Goal: Information Seeking & Learning: Learn about a topic

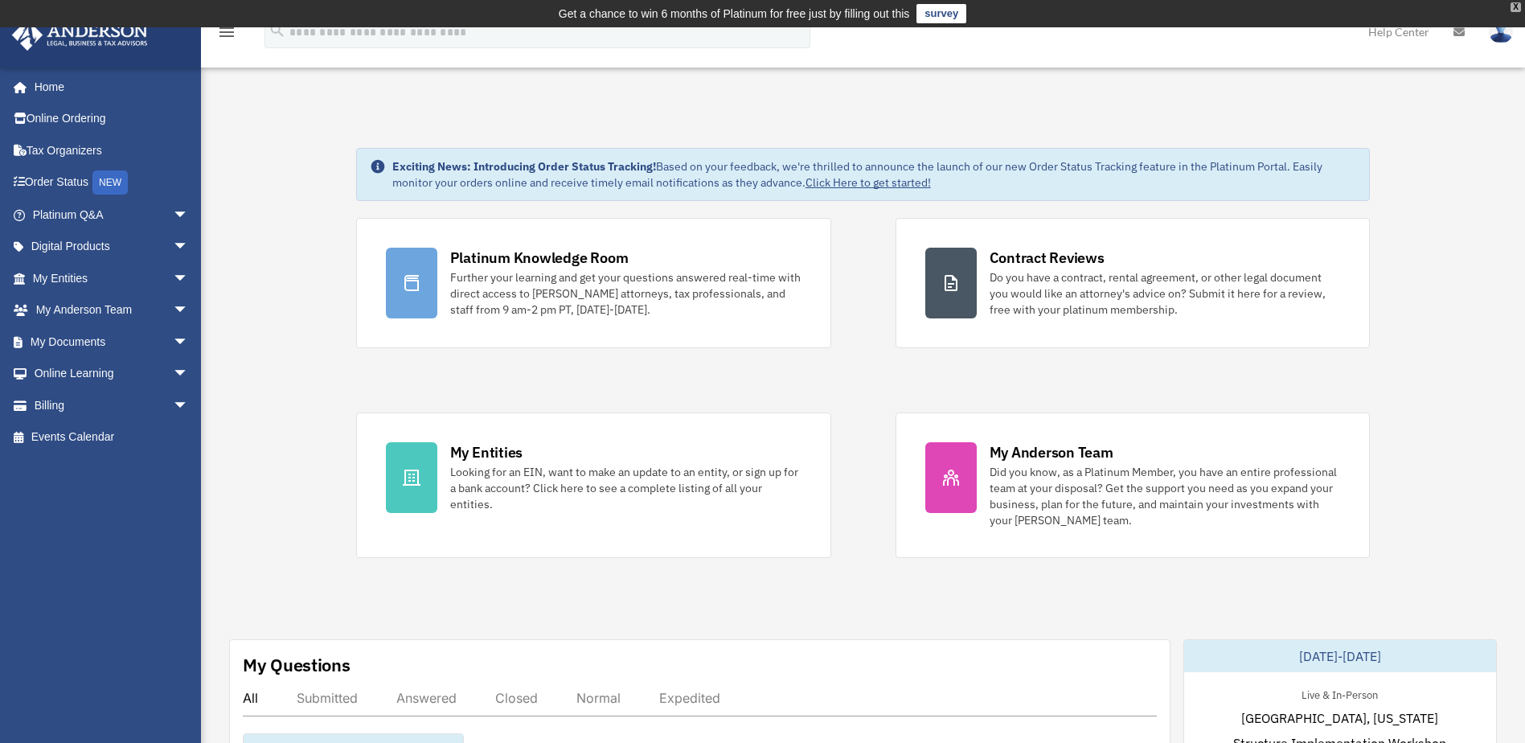
click at [1513, 5] on div "X" at bounding box center [1515, 7] width 10 height 10
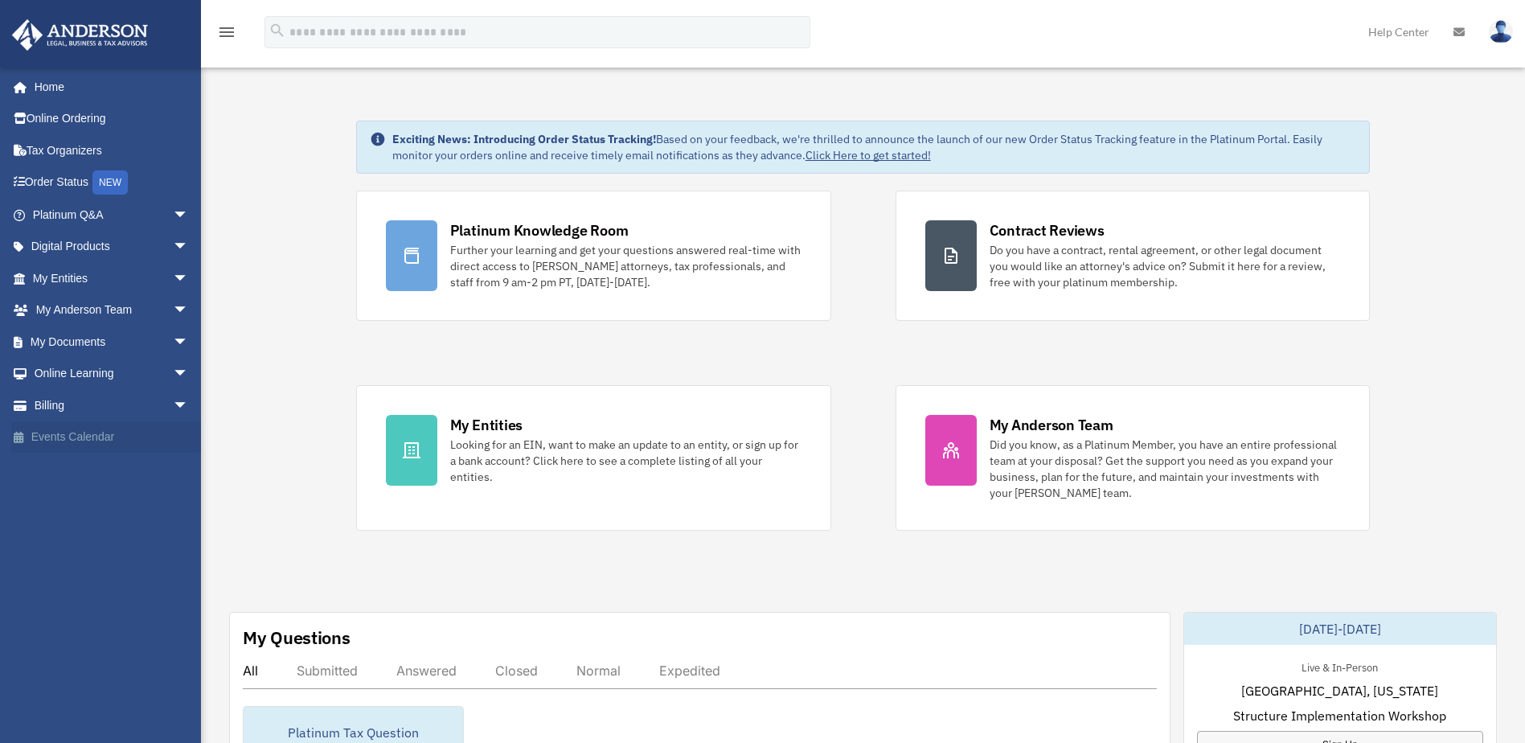
click at [57, 440] on link "Events Calendar" at bounding box center [112, 437] width 202 height 32
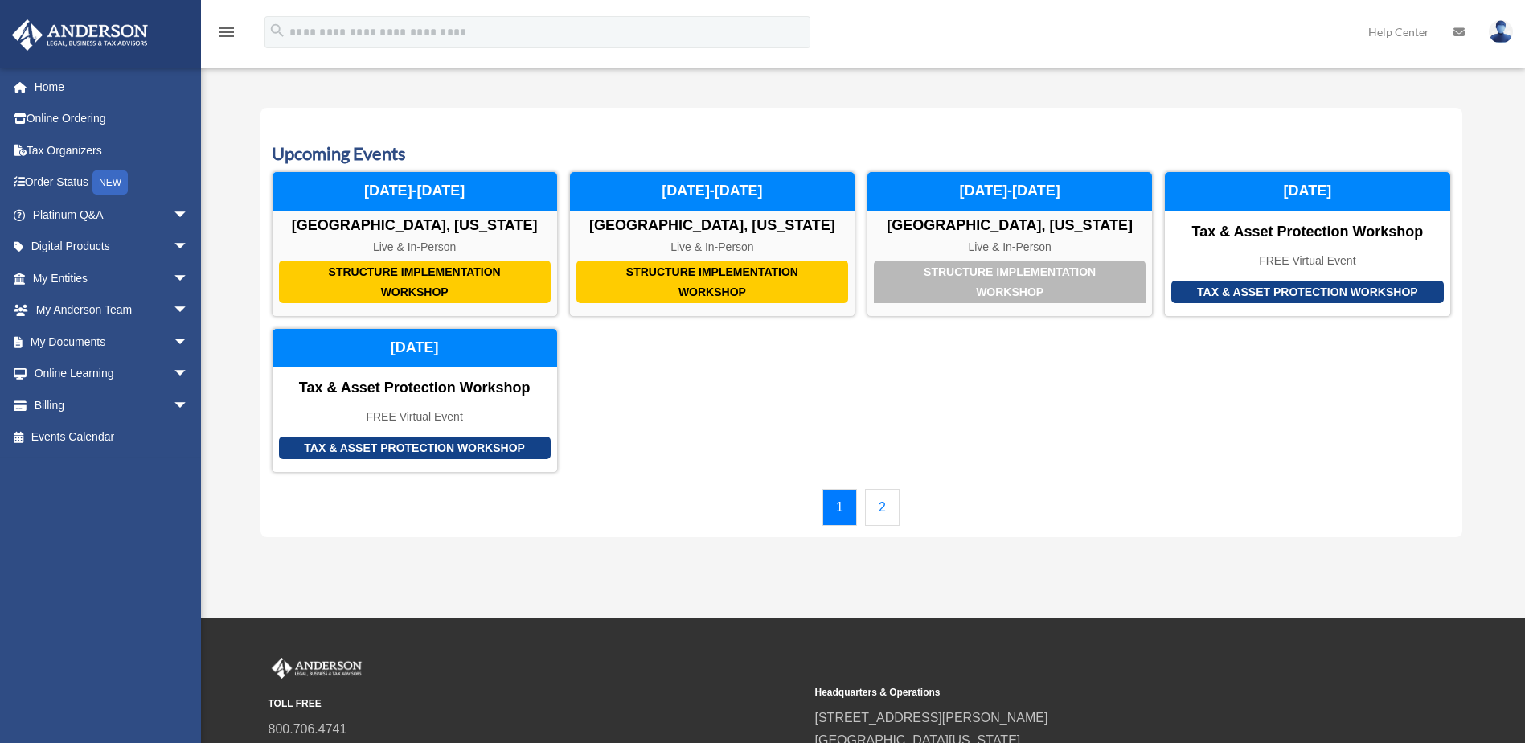
click at [887, 507] on link "2" at bounding box center [882, 507] width 35 height 37
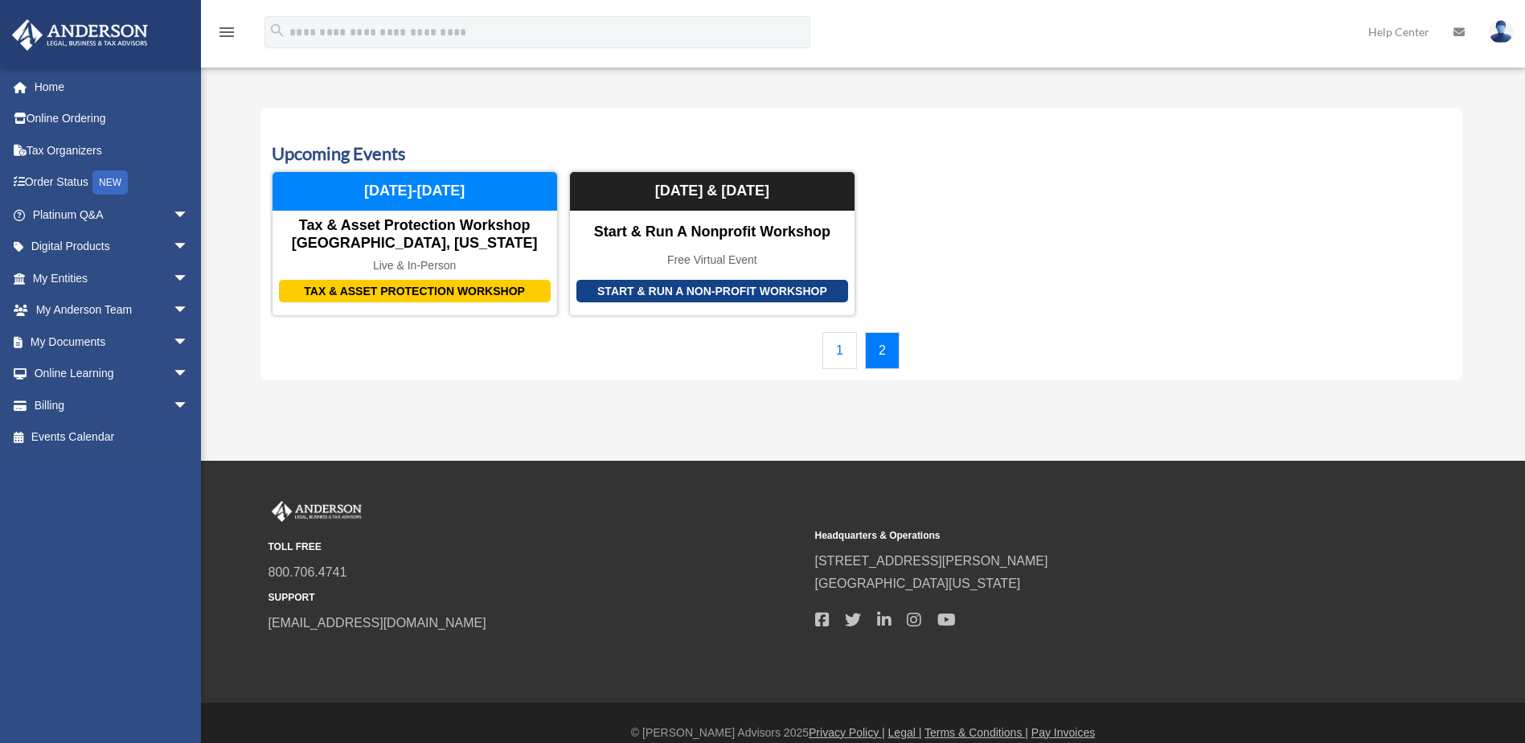
click at [845, 354] on link "1" at bounding box center [839, 350] width 35 height 37
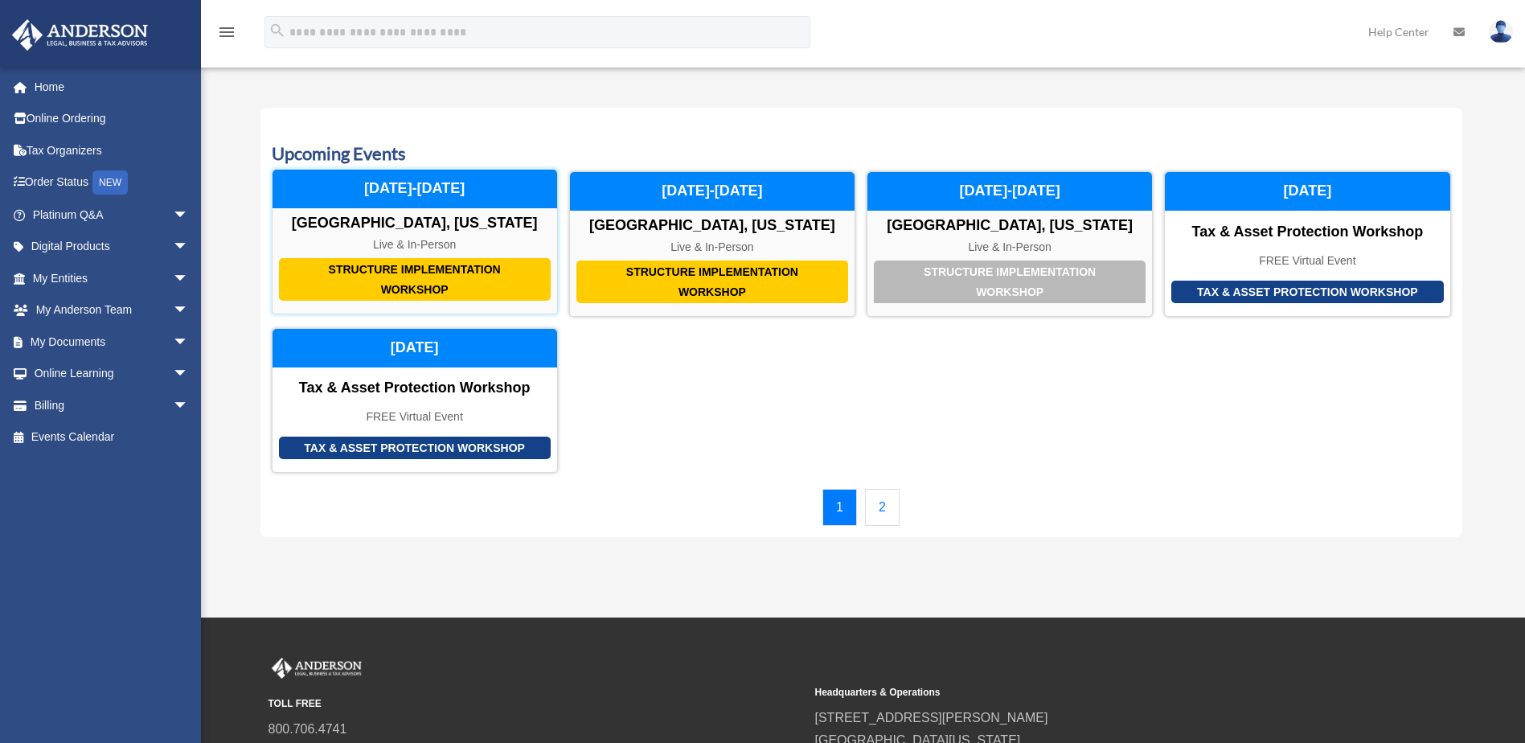
click at [428, 272] on div "Structure Implementation Workshop" at bounding box center [415, 279] width 272 height 43
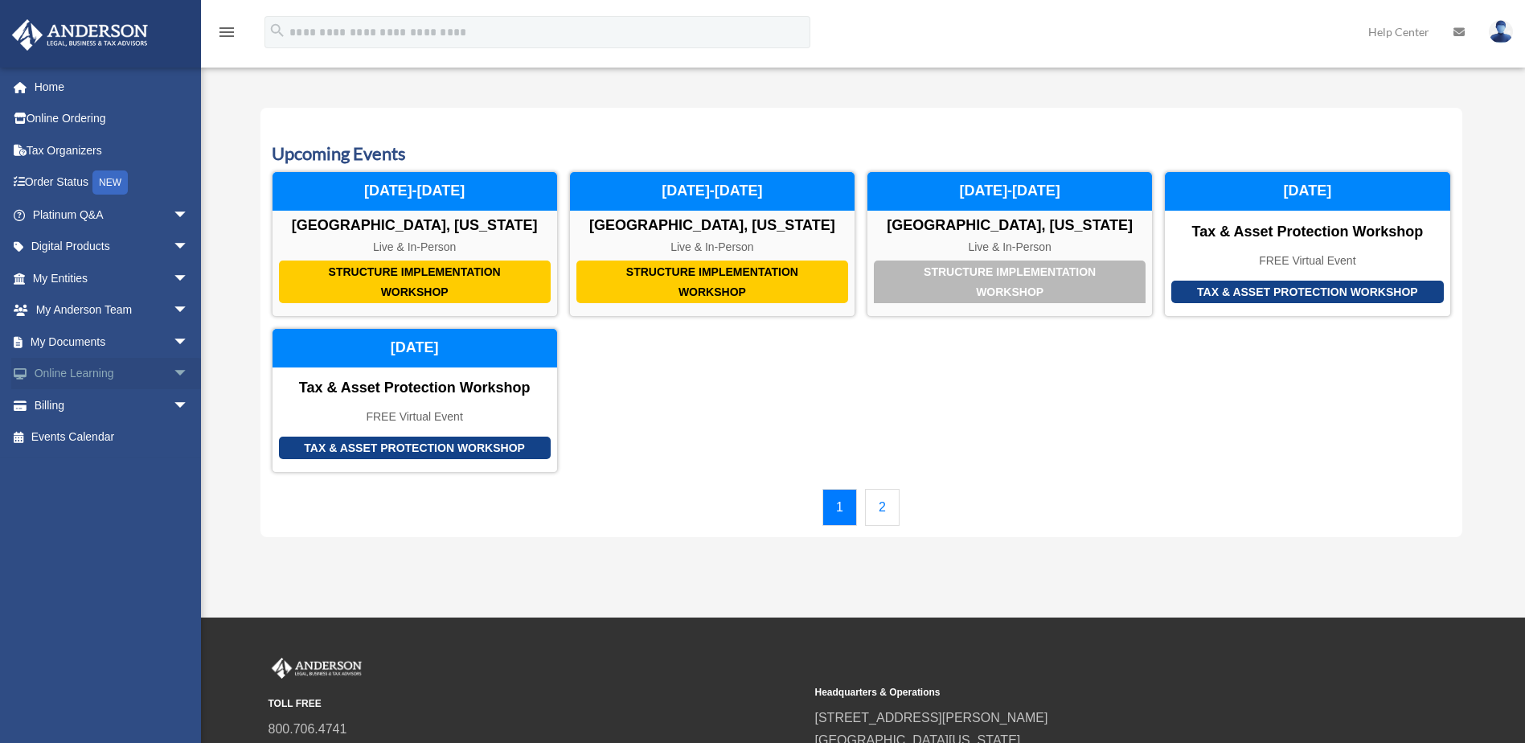
click at [173, 371] on span "arrow_drop_down" at bounding box center [189, 374] width 32 height 33
click at [85, 469] on link "Resources" at bounding box center [118, 469] width 190 height 32
click at [79, 443] on link "Video Training" at bounding box center [118, 437] width 190 height 32
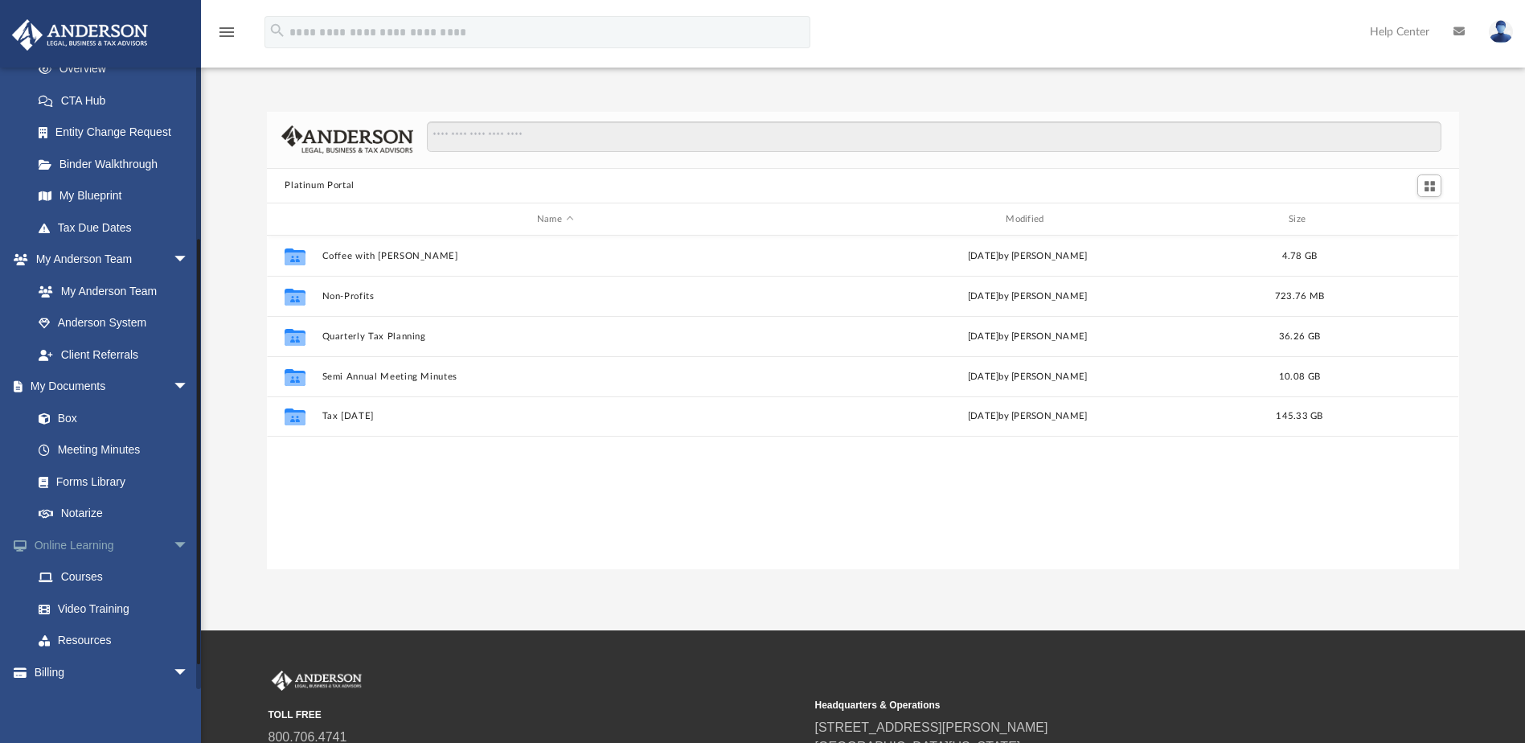
scroll to position [276, 0]
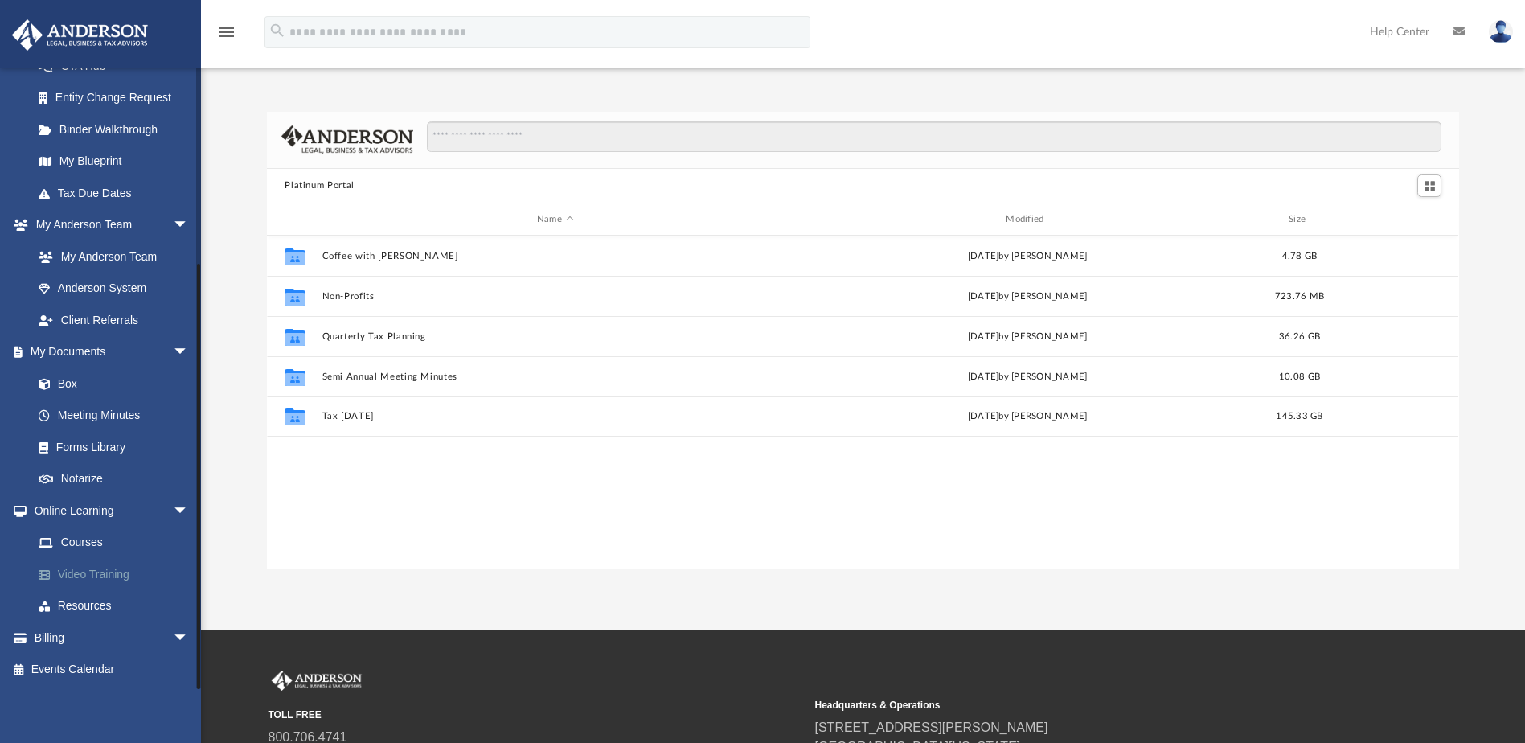
click at [101, 577] on link "Video Training" at bounding box center [118, 574] width 190 height 32
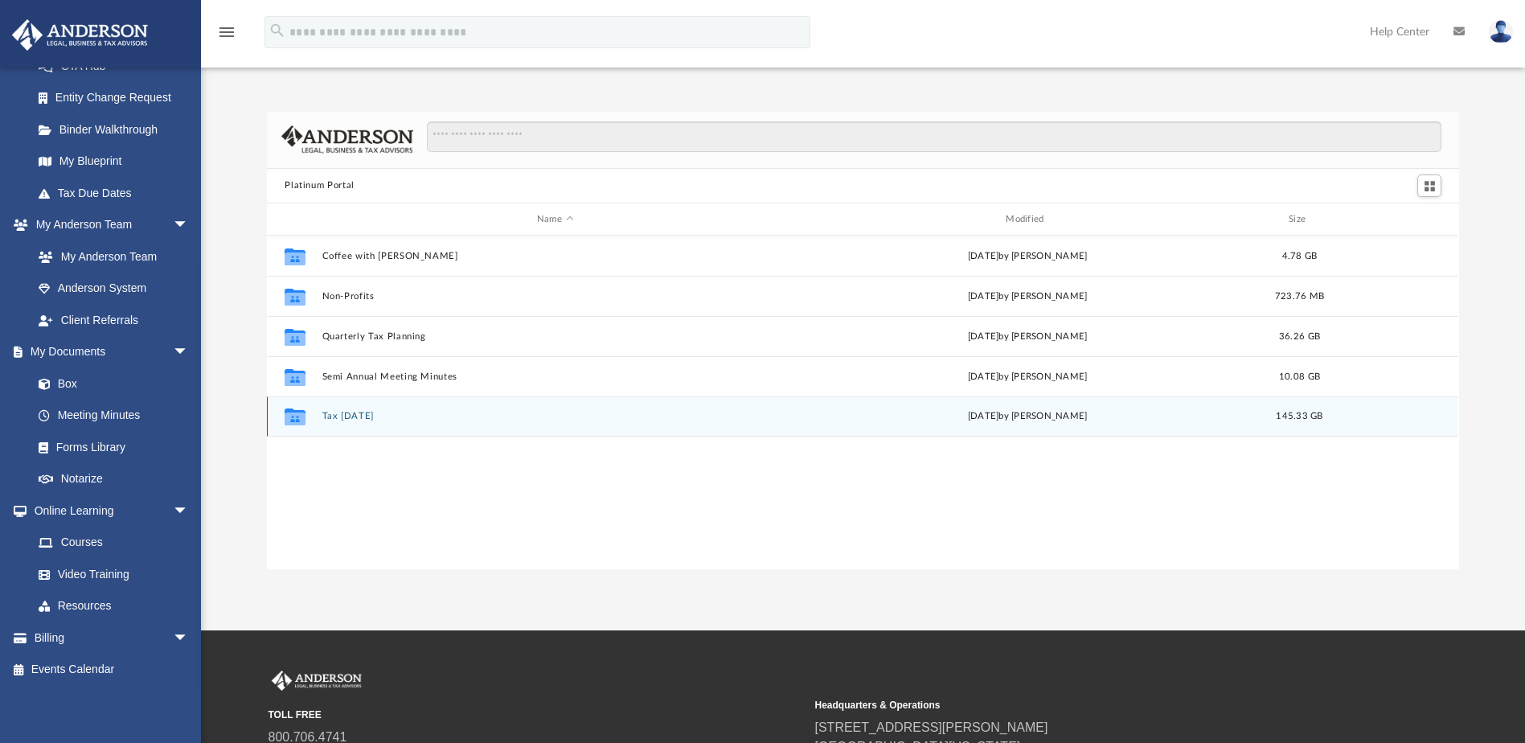
click at [334, 417] on button "Tax [DATE]" at bounding box center [554, 417] width 465 height 10
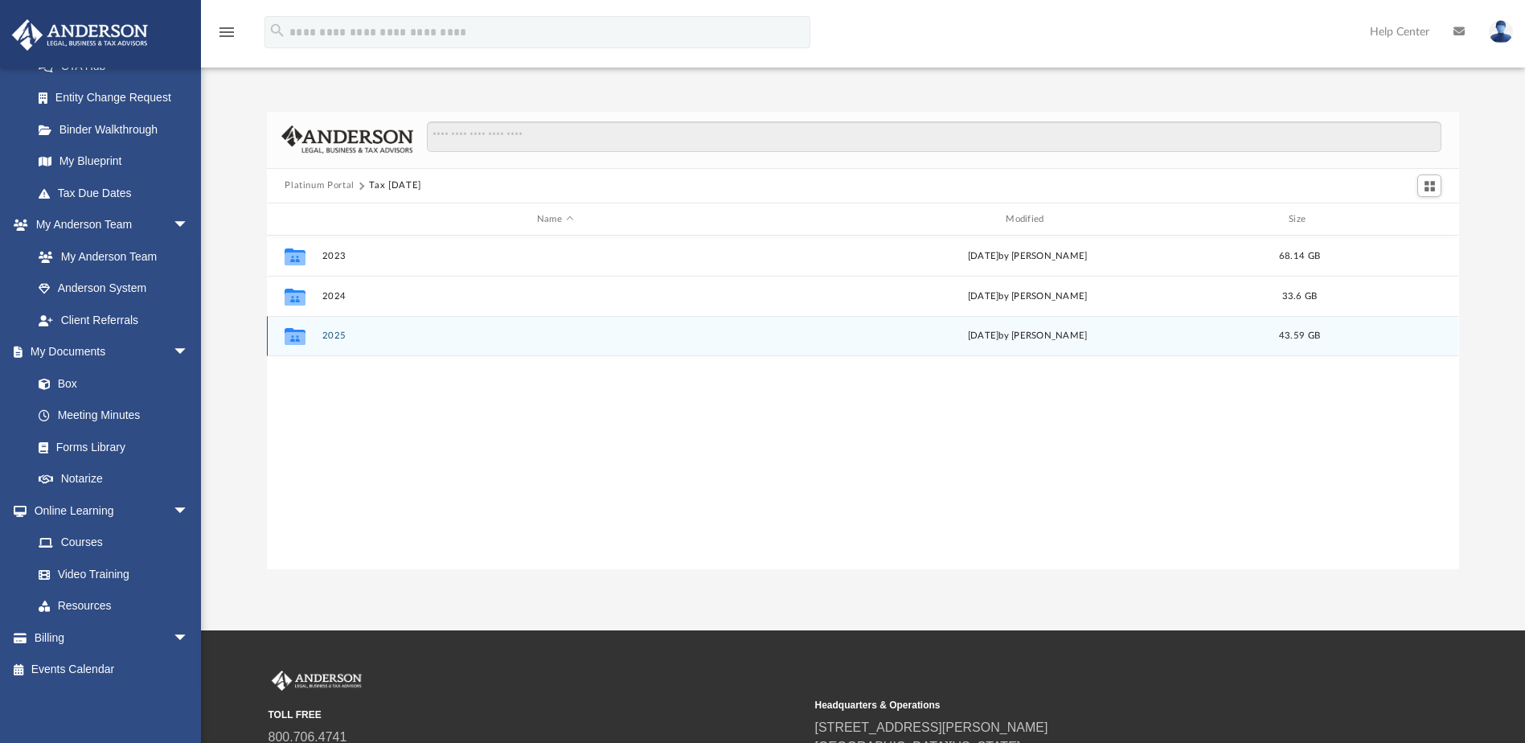
click at [291, 339] on icon "grid" at bounding box center [295, 336] width 21 height 17
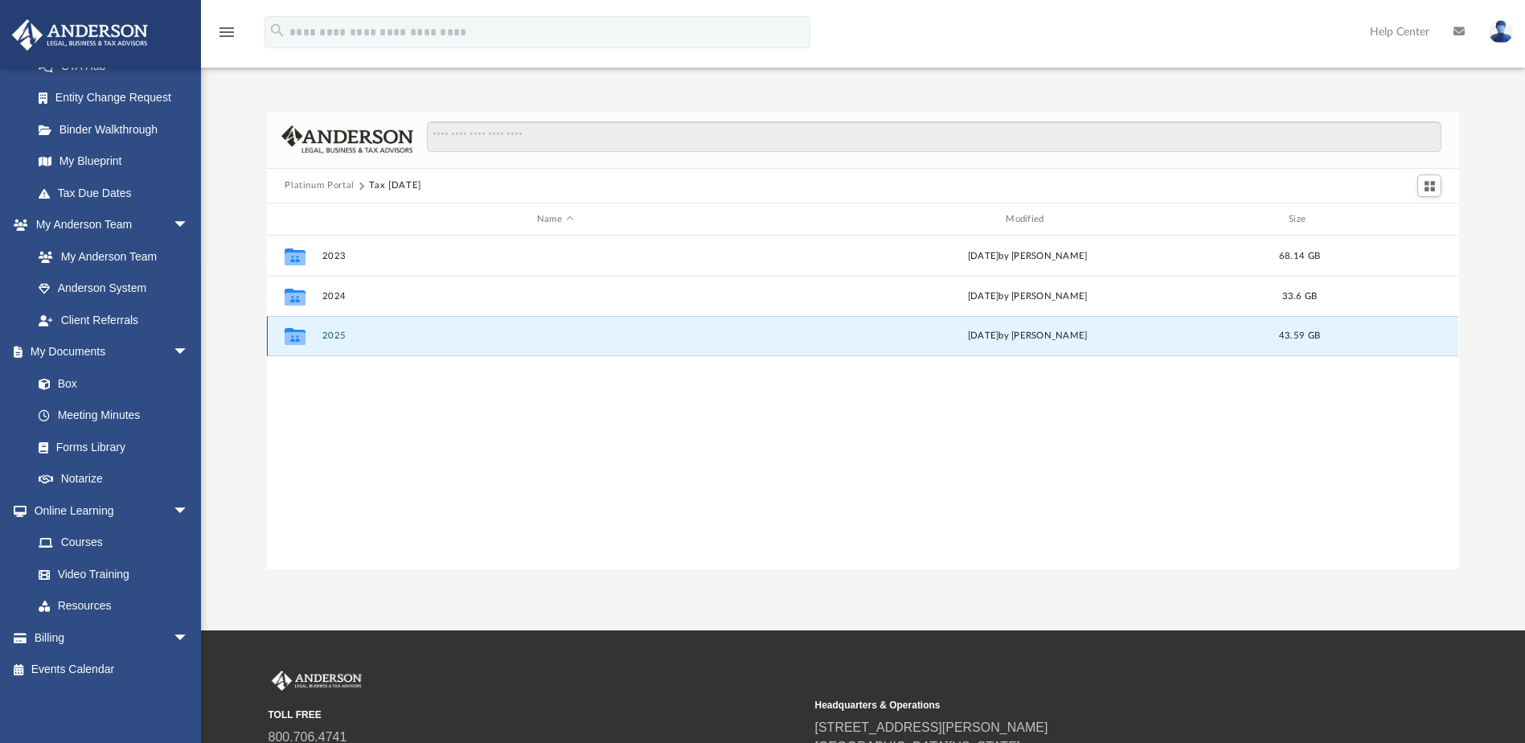
click at [336, 338] on button "2025" at bounding box center [554, 336] width 465 height 10
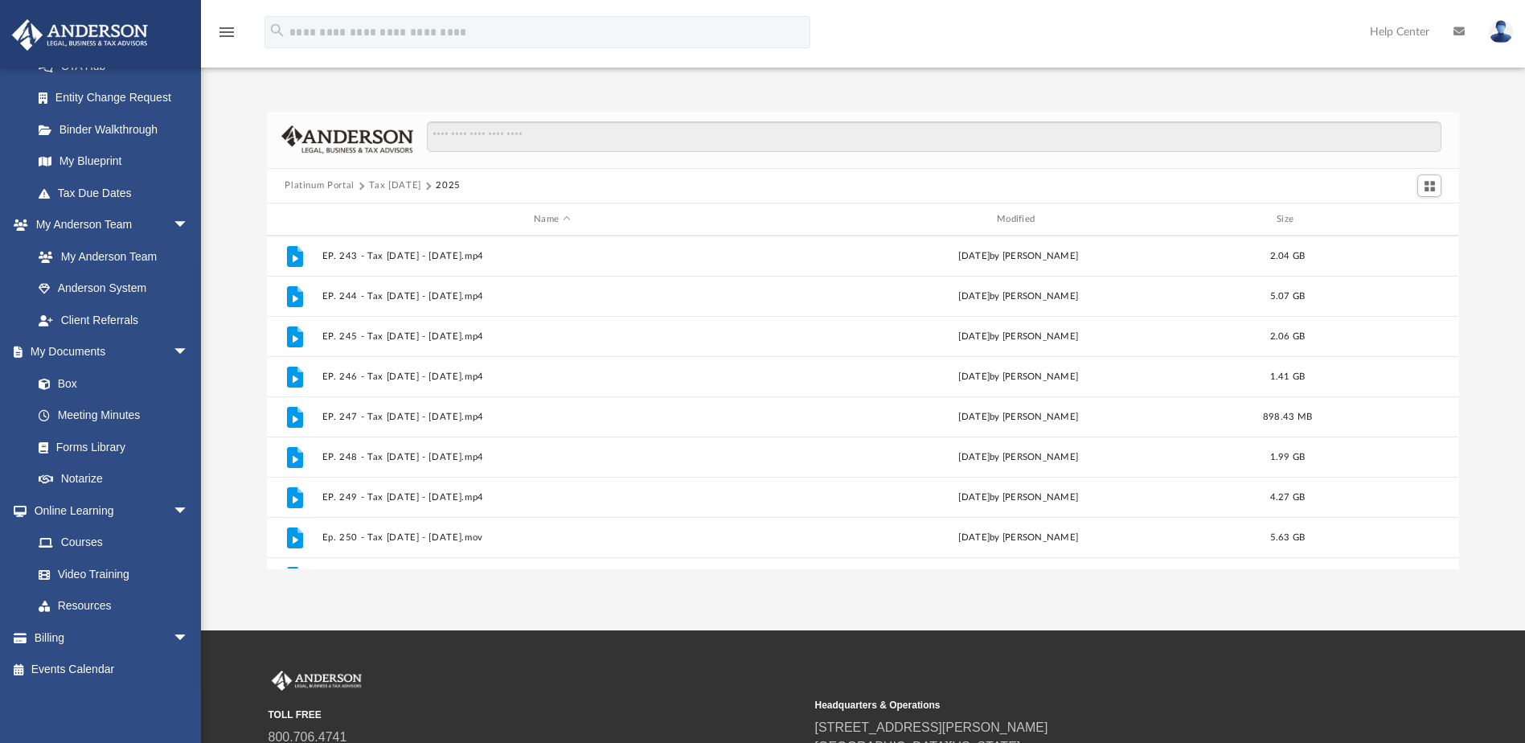
scroll to position [350, 0]
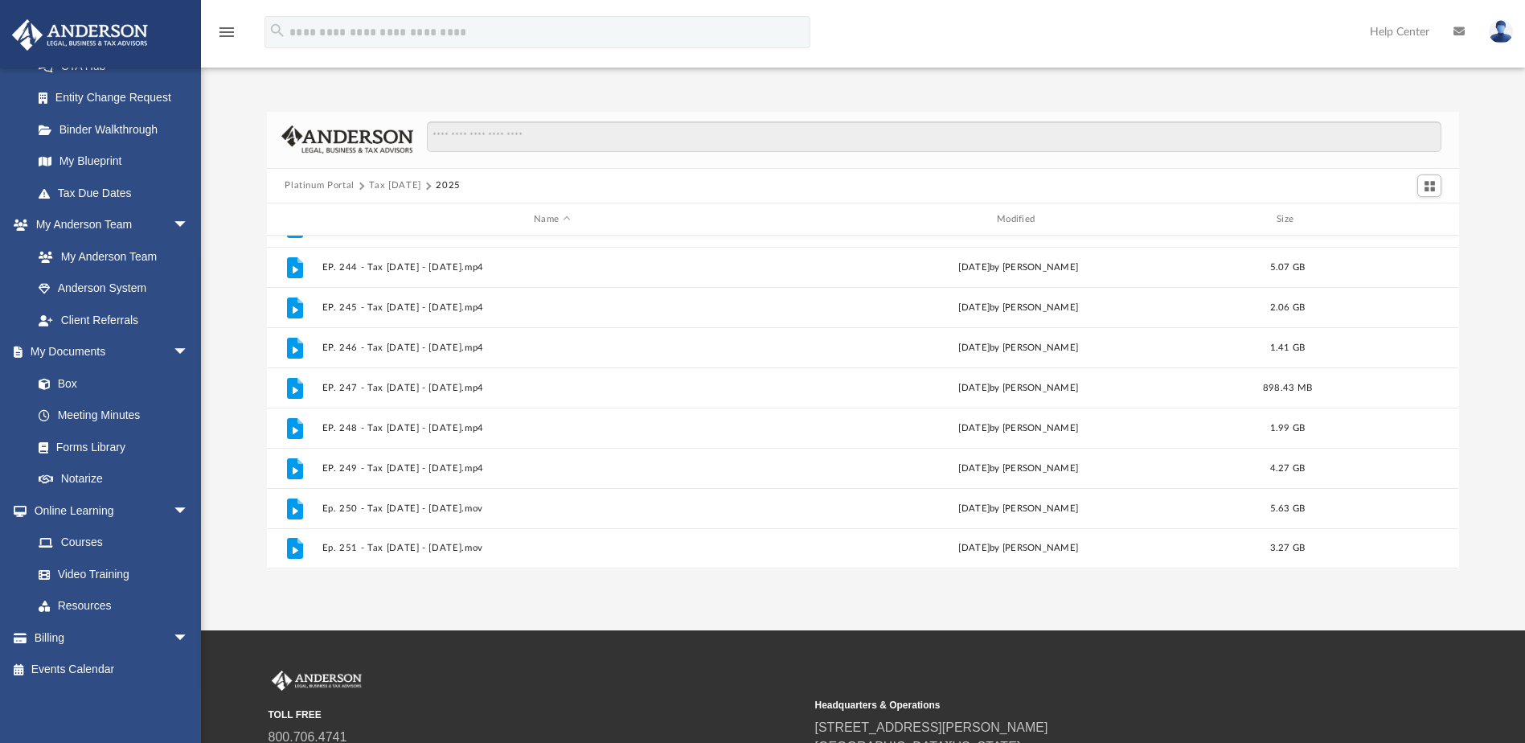
click at [1142, 685] on div "TOLL FREE 800.706.4741 SUPPORT info@andersonadvisors.com Headquarters & Operati…" at bounding box center [863, 731] width 1190 height 122
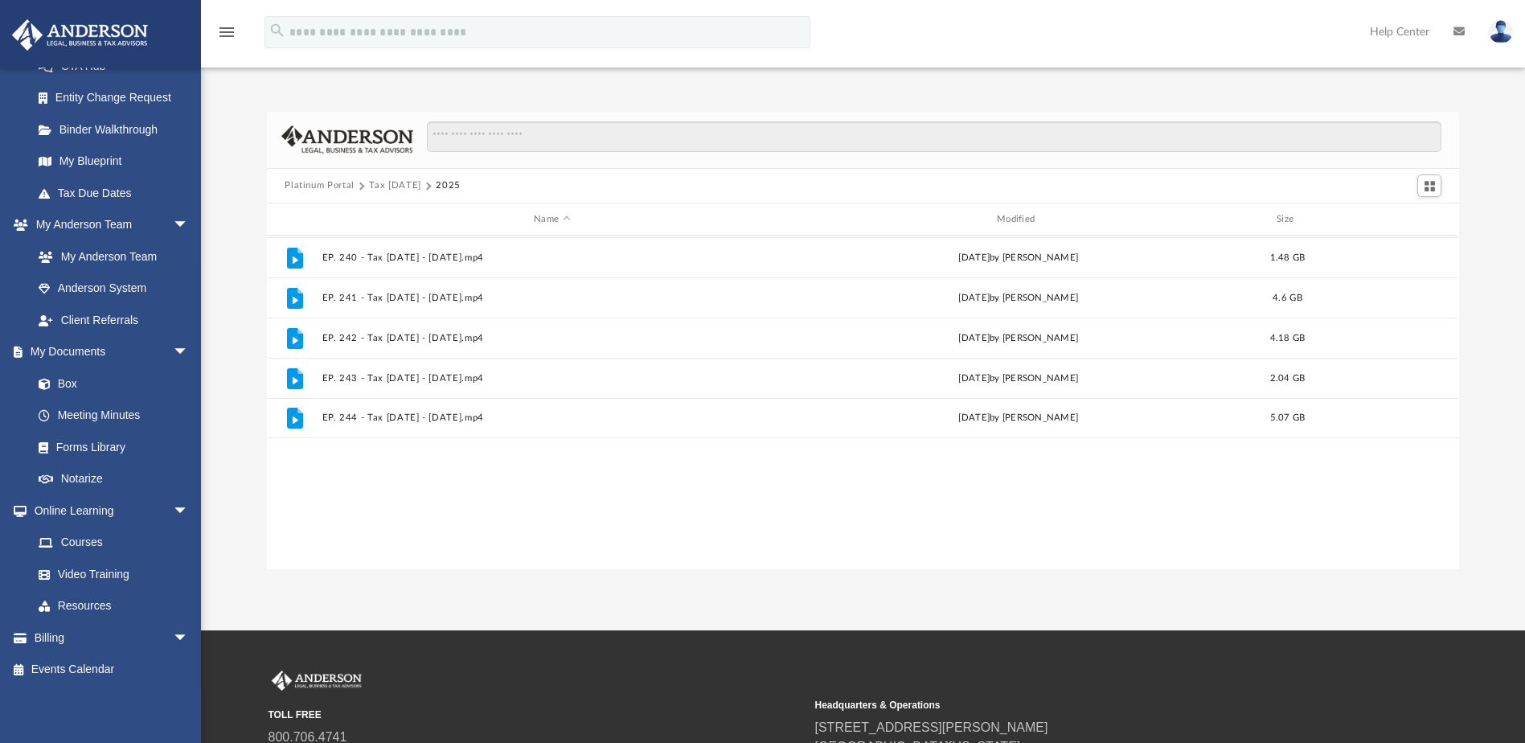
scroll to position [0, 0]
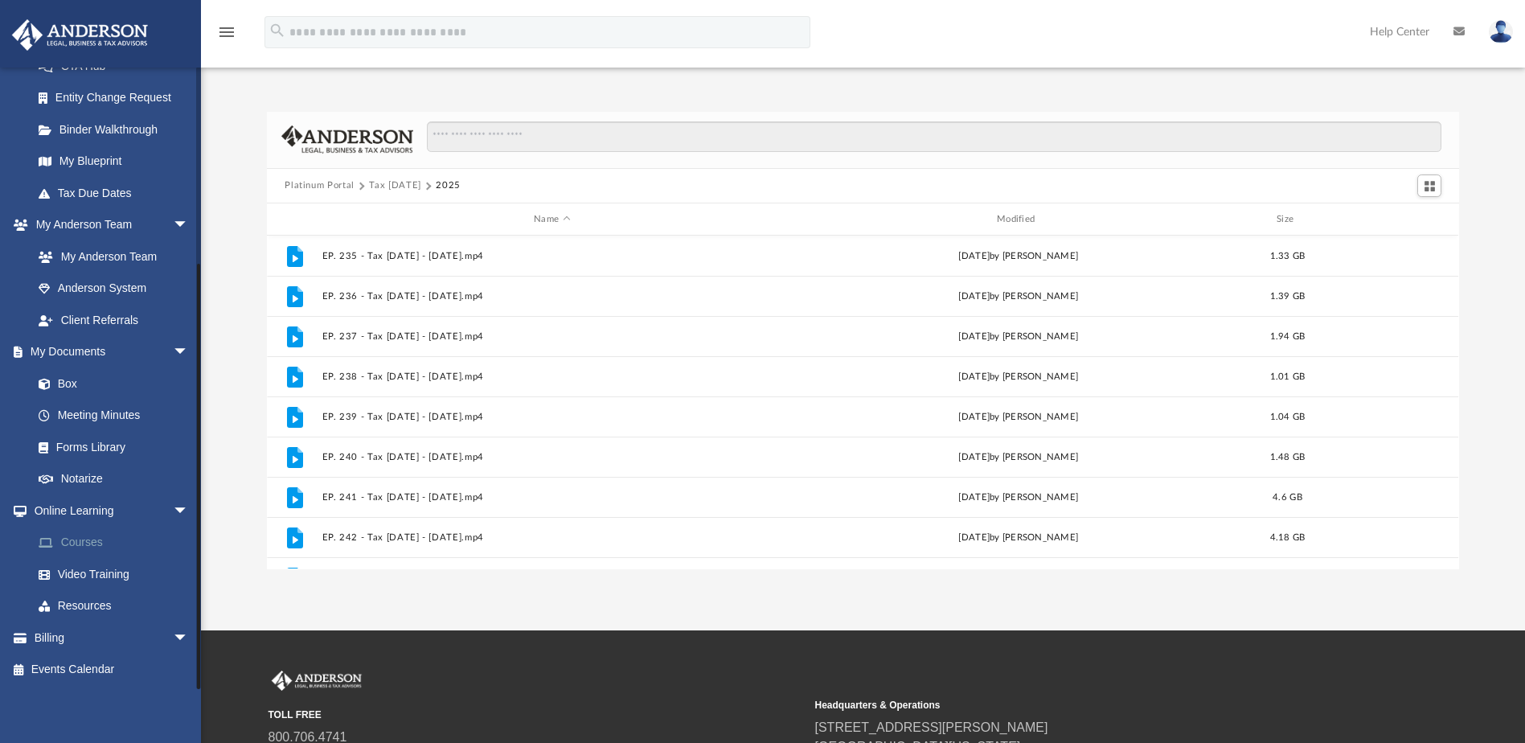
click at [100, 541] on link "Courses" at bounding box center [118, 542] width 190 height 32
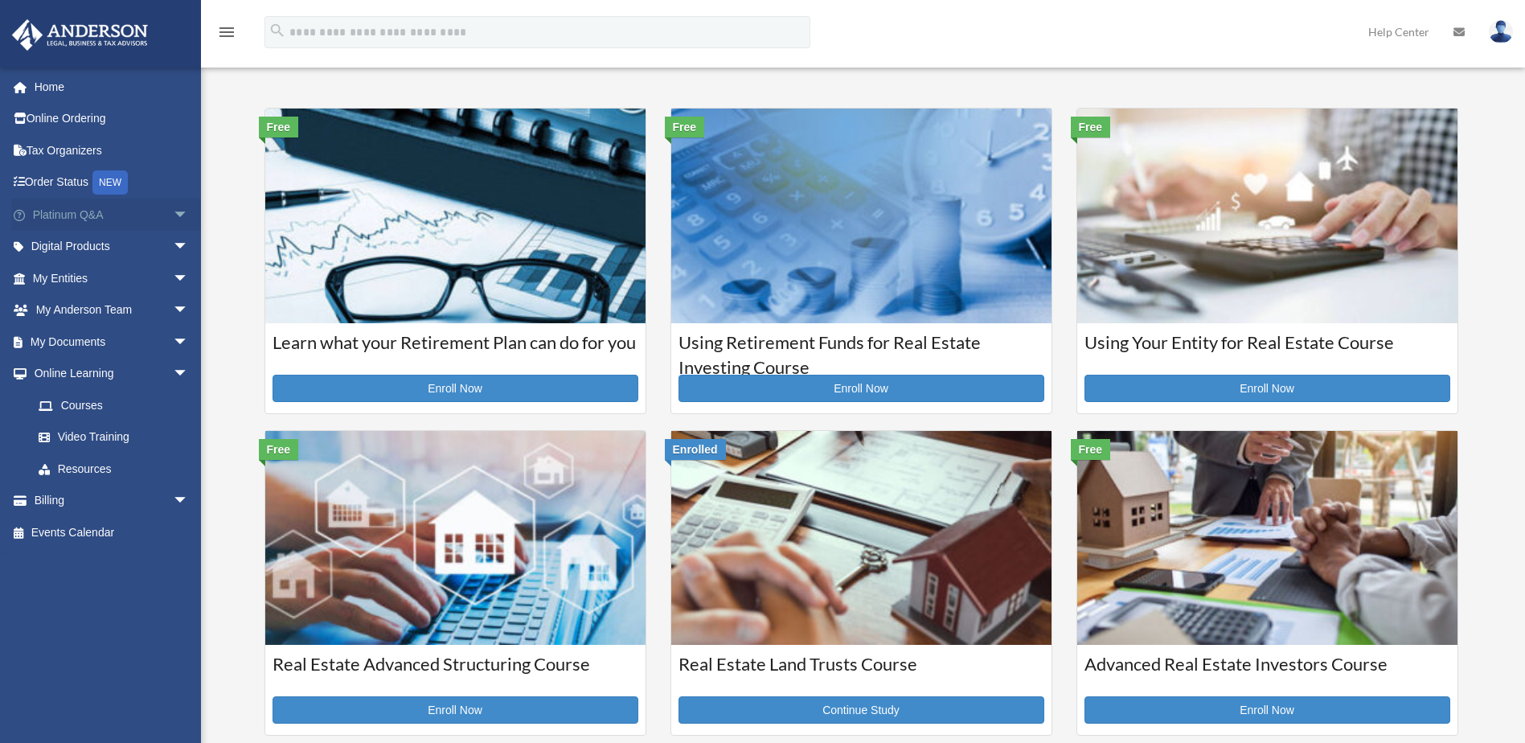
click at [173, 216] on span "arrow_drop_down" at bounding box center [189, 215] width 32 height 33
